Goal: Transaction & Acquisition: Download file/media

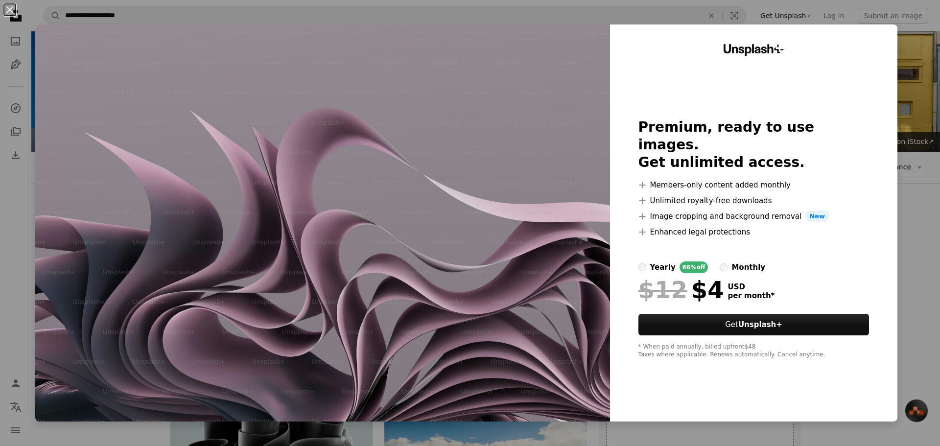
click at [10, 8] on button "An X shape" at bounding box center [10, 10] width 12 height 12
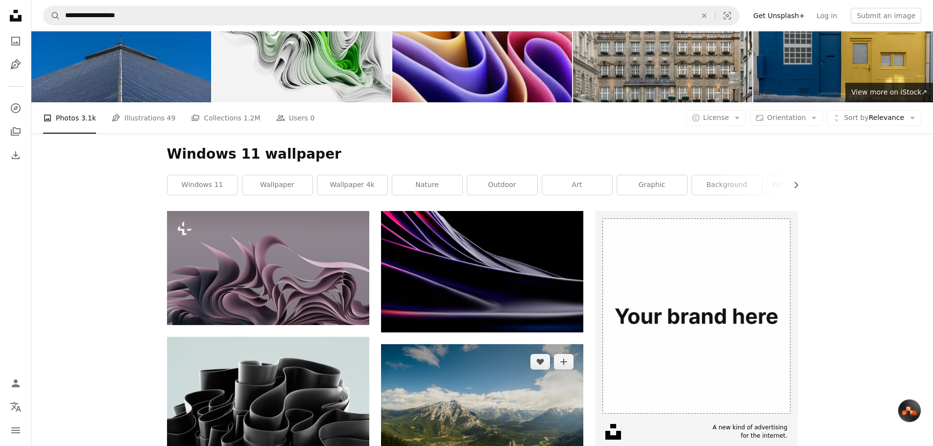
scroll to position [49, 0]
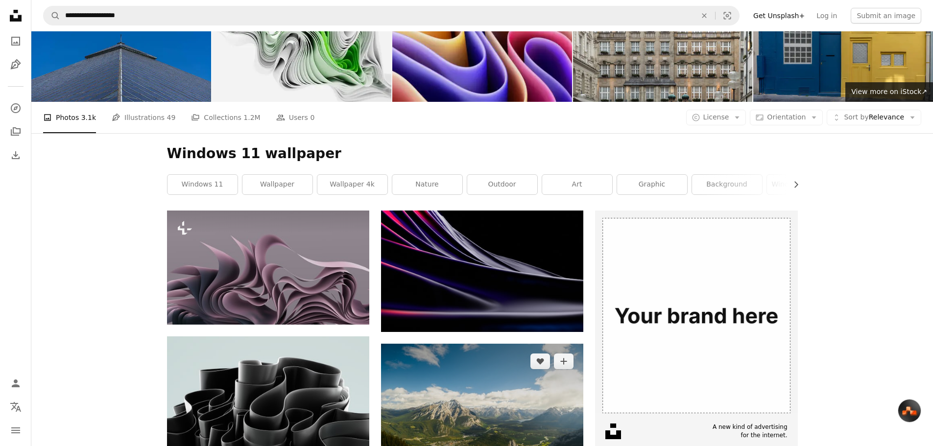
click at [499, 344] on img at bounding box center [482, 411] width 202 height 135
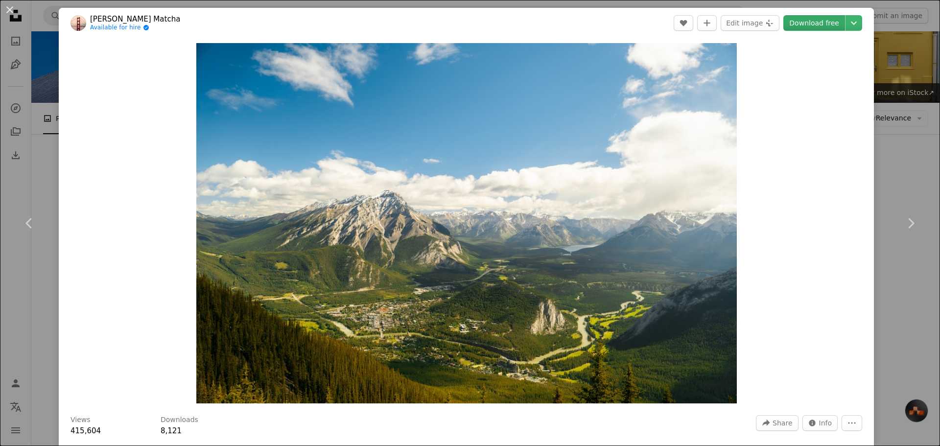
click at [823, 22] on link "Download free" at bounding box center [814, 23] width 62 height 16
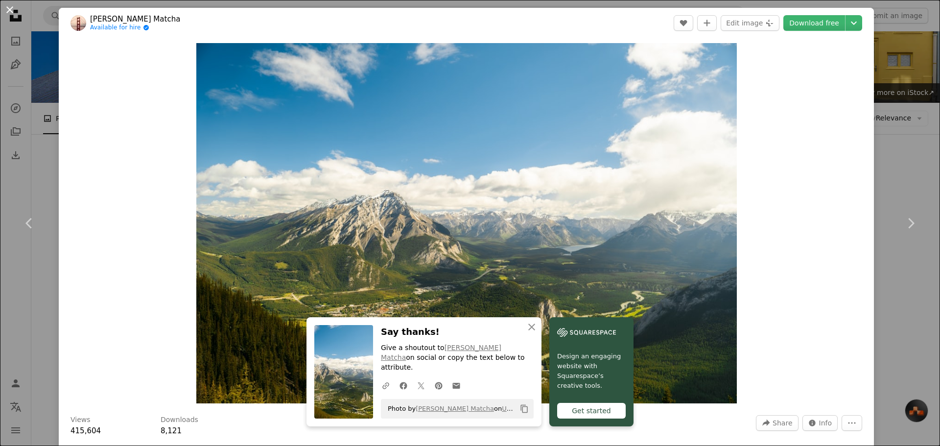
click at [14, 12] on button "An X shape" at bounding box center [10, 10] width 12 height 12
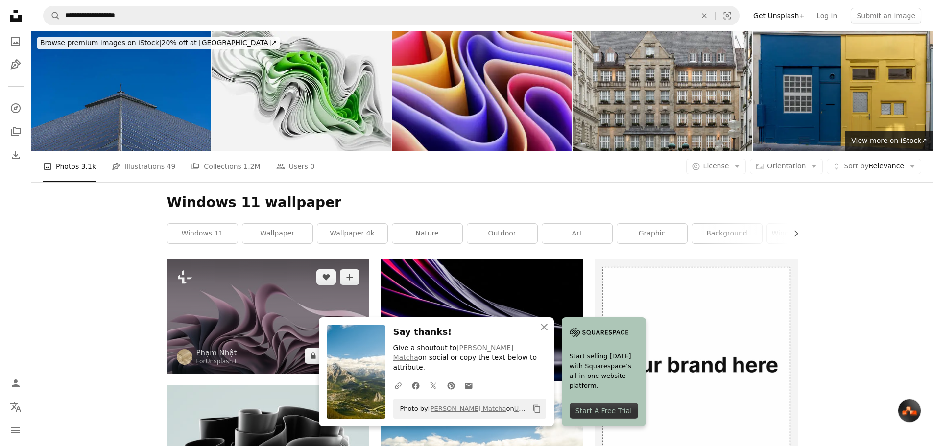
click at [291, 260] on img at bounding box center [268, 317] width 202 height 114
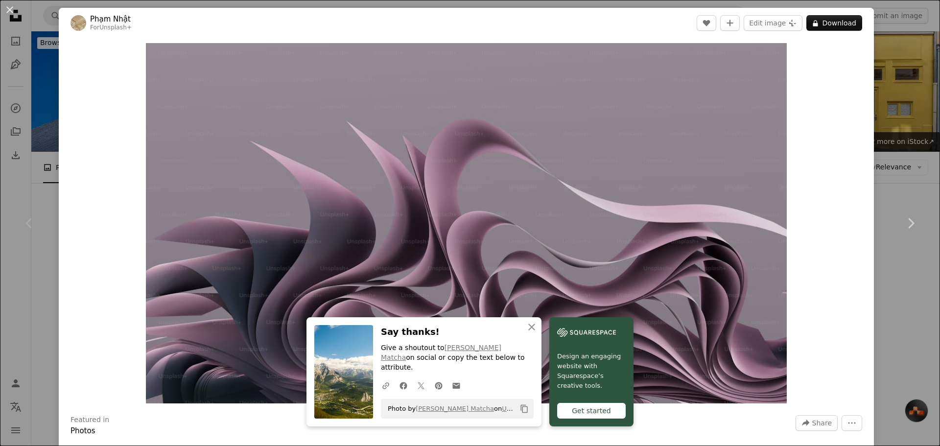
click at [7, 9] on button "An X shape" at bounding box center [10, 10] width 12 height 12
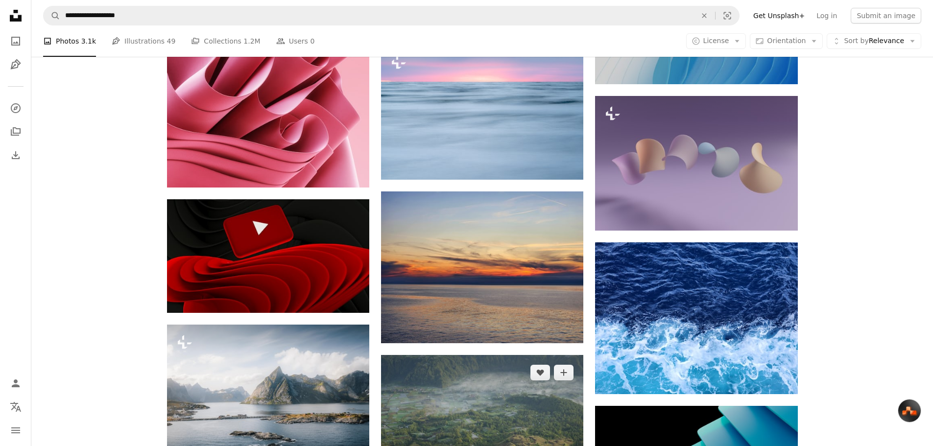
scroll to position [1420, 0]
